Goal: Task Accomplishment & Management: Use online tool/utility

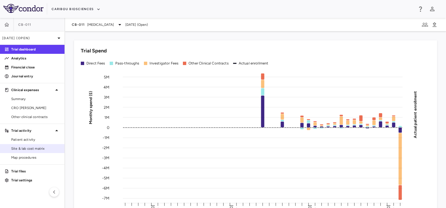
click at [18, 152] on link "Site & lab cost matrix" at bounding box center [32, 149] width 65 height 8
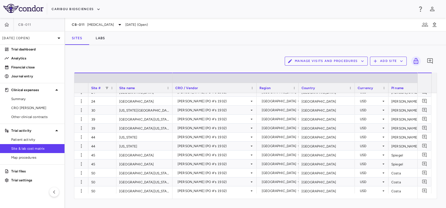
scroll to position [213, 0]
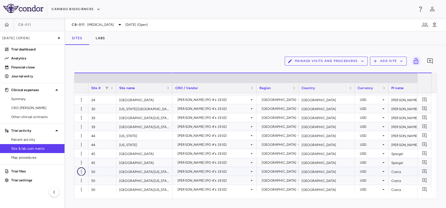
click at [81, 171] on icon "button" at bounding box center [81, 172] width 1 height 4
click at [81, 171] on div at bounding box center [223, 104] width 446 height 208
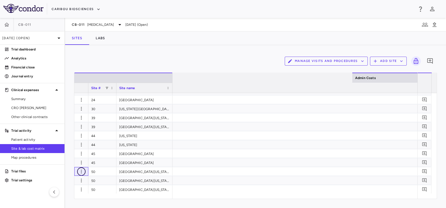
scroll to position [0, 2665]
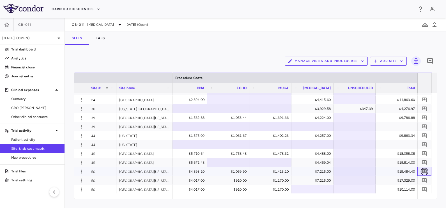
click at [424, 170] on icon "Add comment" at bounding box center [424, 172] width 4 height 4
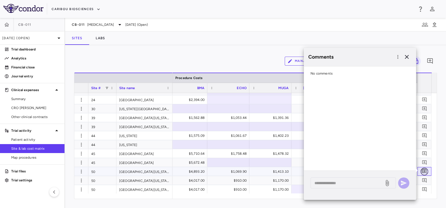
click at [424, 170] on icon "Add comment" at bounding box center [424, 172] width 4 height 4
click at [427, 183] on icon "Add comment" at bounding box center [424, 180] width 5 height 5
click at [425, 190] on icon "Add comment" at bounding box center [424, 189] width 5 height 5
click at [407, 56] on icon "button" at bounding box center [407, 57] width 4 height 4
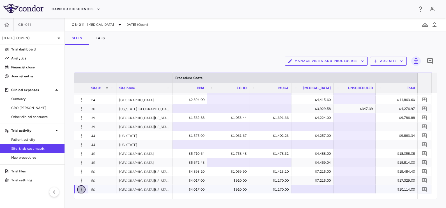
click at [82, 190] on icon "button" at bounding box center [82, 190] width 6 height 6
click at [69, 190] on div "Add new site version" at bounding box center [59, 191] width 52 height 10
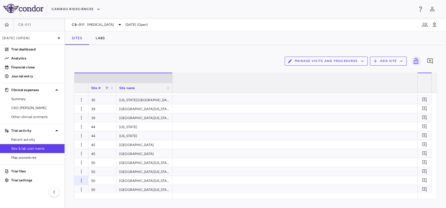
scroll to position [0, 0]
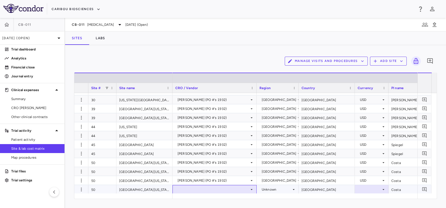
click at [189, 187] on div at bounding box center [214, 190] width 79 height 8
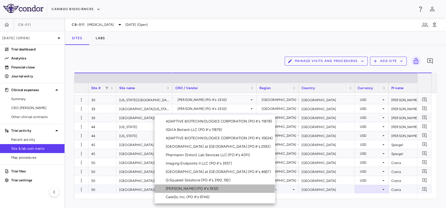
click at [189, 187] on div "[PERSON_NAME] (PO #'s 1932)" at bounding box center [193, 188] width 55 height 5
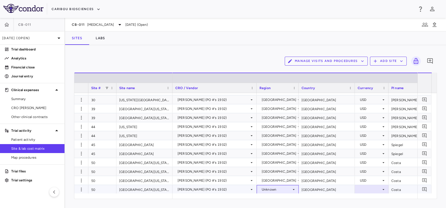
click at [273, 188] on div "Unknown" at bounding box center [277, 189] width 30 height 9
click at [273, 198] on div "[GEOGRAPHIC_DATA]" at bounding box center [288, 197] width 40 height 5
click at [380, 188] on div at bounding box center [372, 190] width 28 height 8
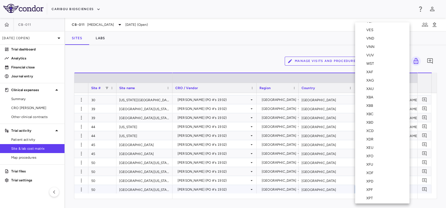
scroll to position [2063, 0]
click at [368, 106] on li "UGX" at bounding box center [382, 104] width 54 height 8
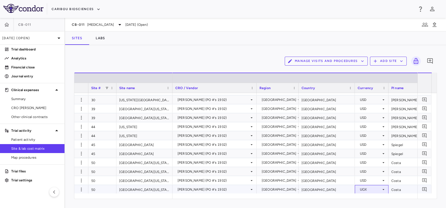
click at [377, 189] on div "UGX" at bounding box center [370, 189] width 21 height 9
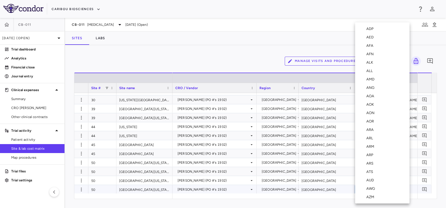
scroll to position [2053, 0]
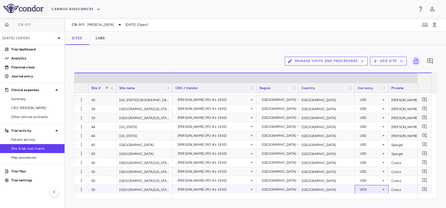
click at [370, 189] on div "UGX" at bounding box center [370, 189] width 21 height 9
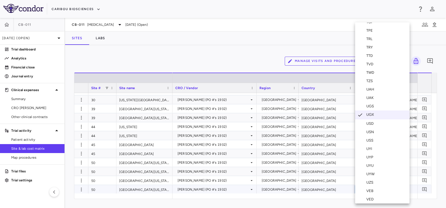
click at [367, 121] on div "USD" at bounding box center [372, 123] width 10 height 5
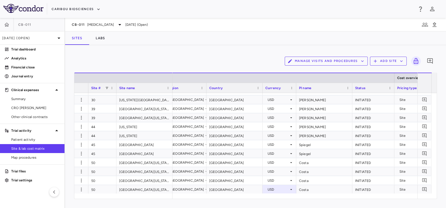
scroll to position [0, 98]
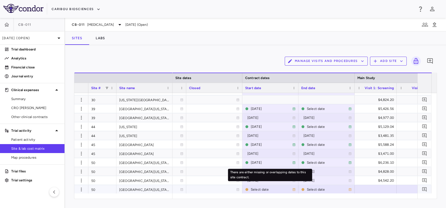
click at [295, 189] on icon "There are either missing or overlapping dates to this site contract." at bounding box center [293, 189] width 3 height 3
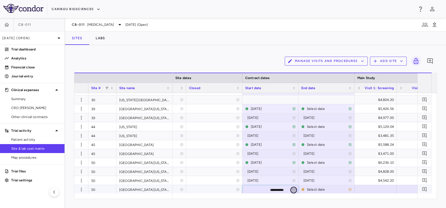
click at [295, 189] on icon "Choose date, selected date is Sep 22, 2025" at bounding box center [294, 190] width 4 height 4
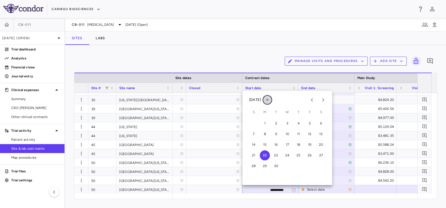
click at [271, 97] on icon "calendar view is open, switch to year view" at bounding box center [267, 100] width 7 height 7
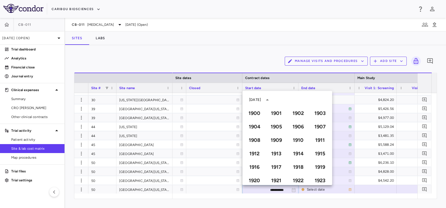
scroll to position [384, 0]
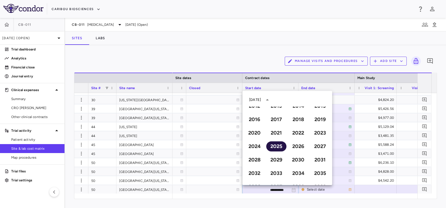
click at [275, 146] on button "2025" at bounding box center [276, 146] width 20 height 10
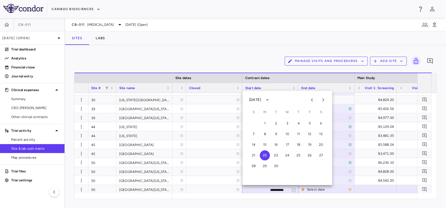
click at [260, 100] on div "[DATE]" at bounding box center [255, 99] width 12 height 5
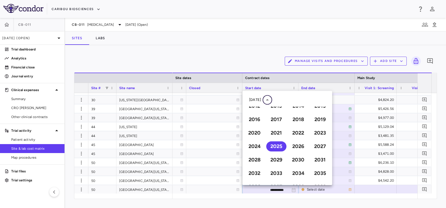
click at [271, 102] on icon "year view is open, switch to calendar view" at bounding box center [267, 100] width 7 height 7
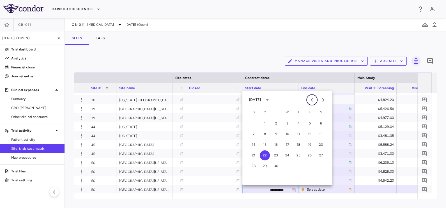
click at [312, 102] on icon "Previous month" at bounding box center [312, 100] width 7 height 7
click at [263, 166] on button "25" at bounding box center [265, 166] width 10 height 10
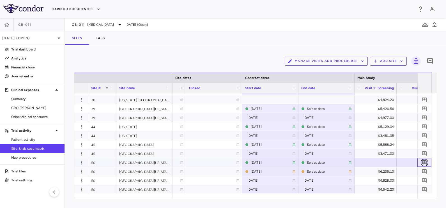
click at [425, 163] on icon "Add comment" at bounding box center [424, 162] width 5 height 5
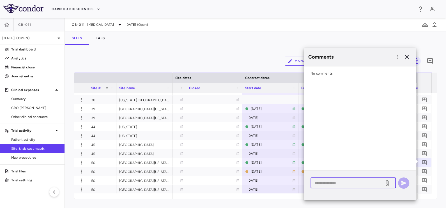
click at [331, 185] on textarea at bounding box center [348, 183] width 66 height 6
type textarea "*****"
click at [405, 182] on icon "button" at bounding box center [403, 183] width 7 height 7
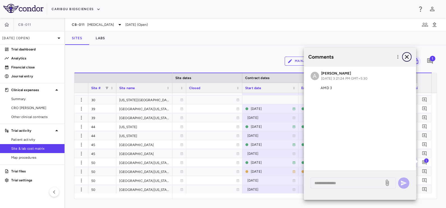
click at [407, 57] on icon "button" at bounding box center [407, 57] width 4 height 4
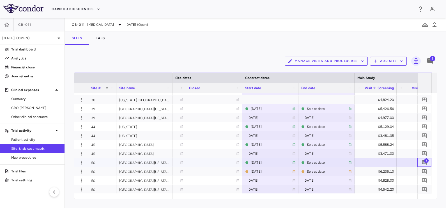
click at [425, 160] on span "1" at bounding box center [426, 160] width 4 height 4
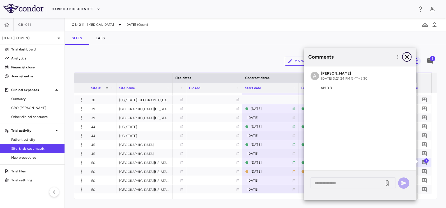
click at [406, 57] on icon "button" at bounding box center [407, 57] width 7 height 7
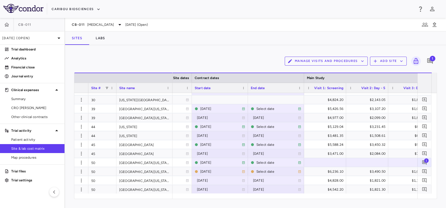
scroll to position [0, 512]
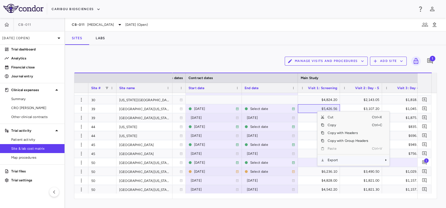
click at [337, 160] on span "Export" at bounding box center [347, 160] width 47 height 8
click at [367, 162] on span "Export" at bounding box center [347, 160] width 47 height 8
click at [402, 170] on span "Excel Export" at bounding box center [408, 170] width 26 height 8
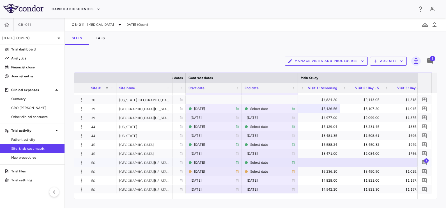
click at [316, 159] on div at bounding box center [319, 163] width 36 height 8
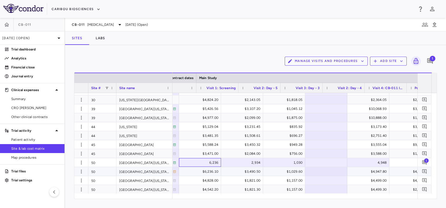
scroll to position [0, 631]
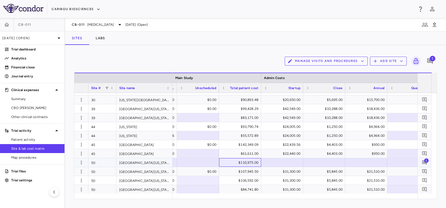
click at [243, 160] on div "$110,975.00" at bounding box center [241, 162] width 34 height 9
click at [297, 164] on div at bounding box center [282, 163] width 36 height 8
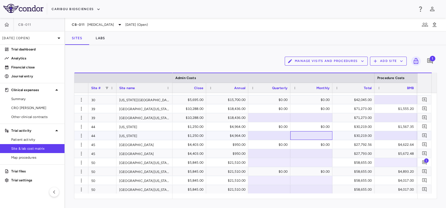
click at [314, 136] on div at bounding box center [311, 136] width 36 height 8
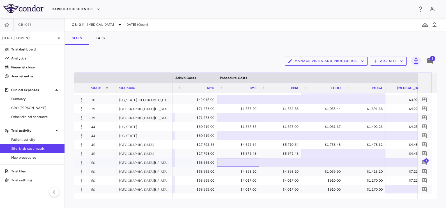
click at [241, 160] on div at bounding box center [238, 163] width 36 height 8
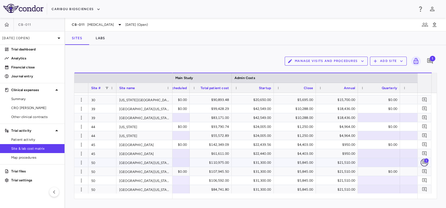
click at [423, 162] on icon "Add comment" at bounding box center [424, 162] width 5 height 5
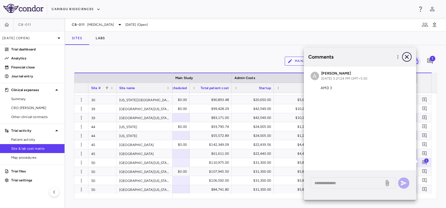
click at [409, 56] on icon "button" at bounding box center [407, 57] width 7 height 7
